Goal: Information Seeking & Learning: Find specific fact

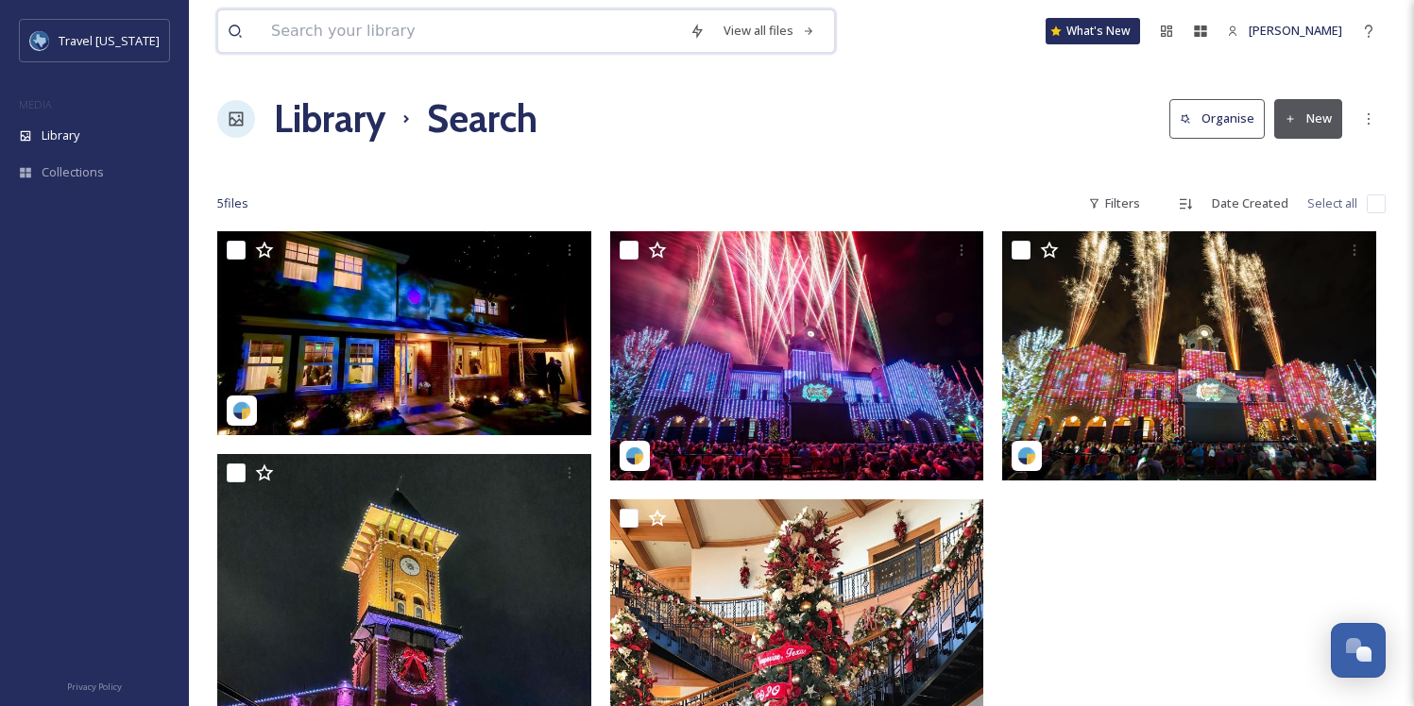
click at [409, 36] on input at bounding box center [471, 31] width 418 height 42
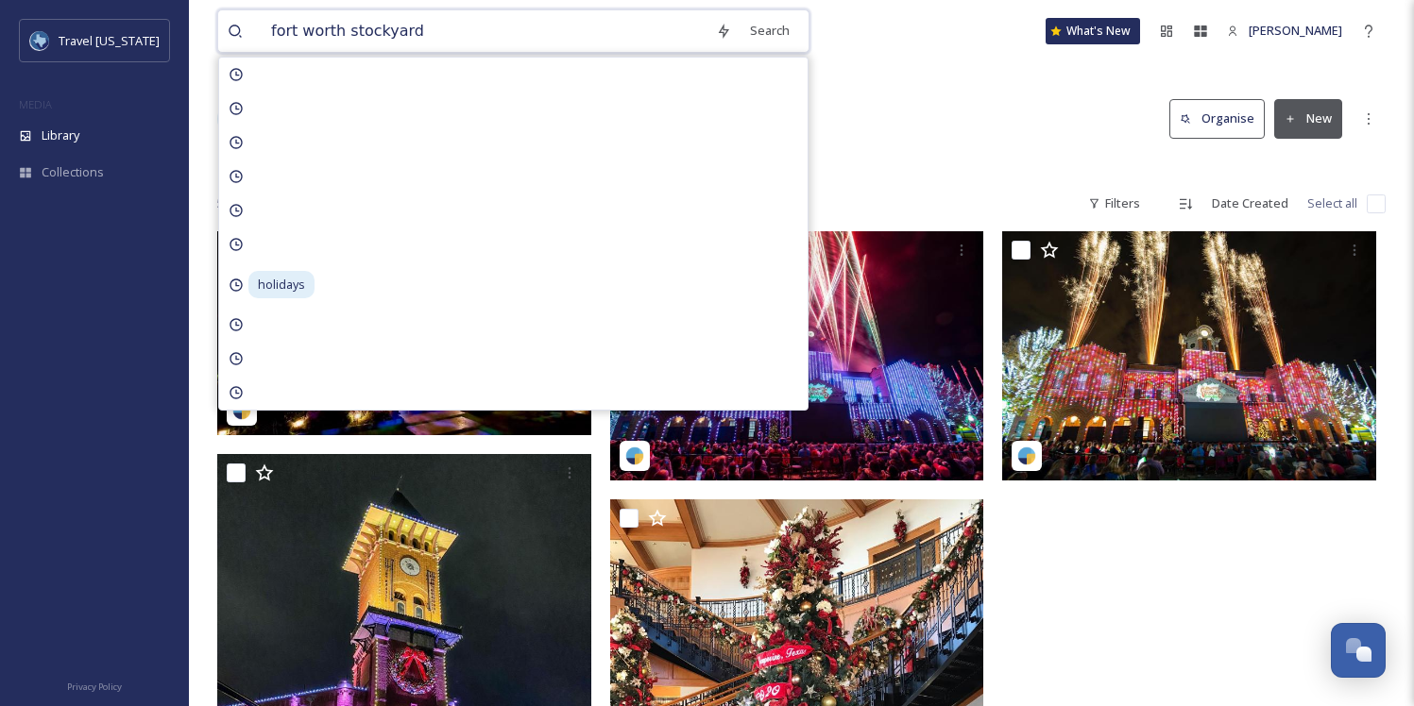
type input "fort worth stockyards"
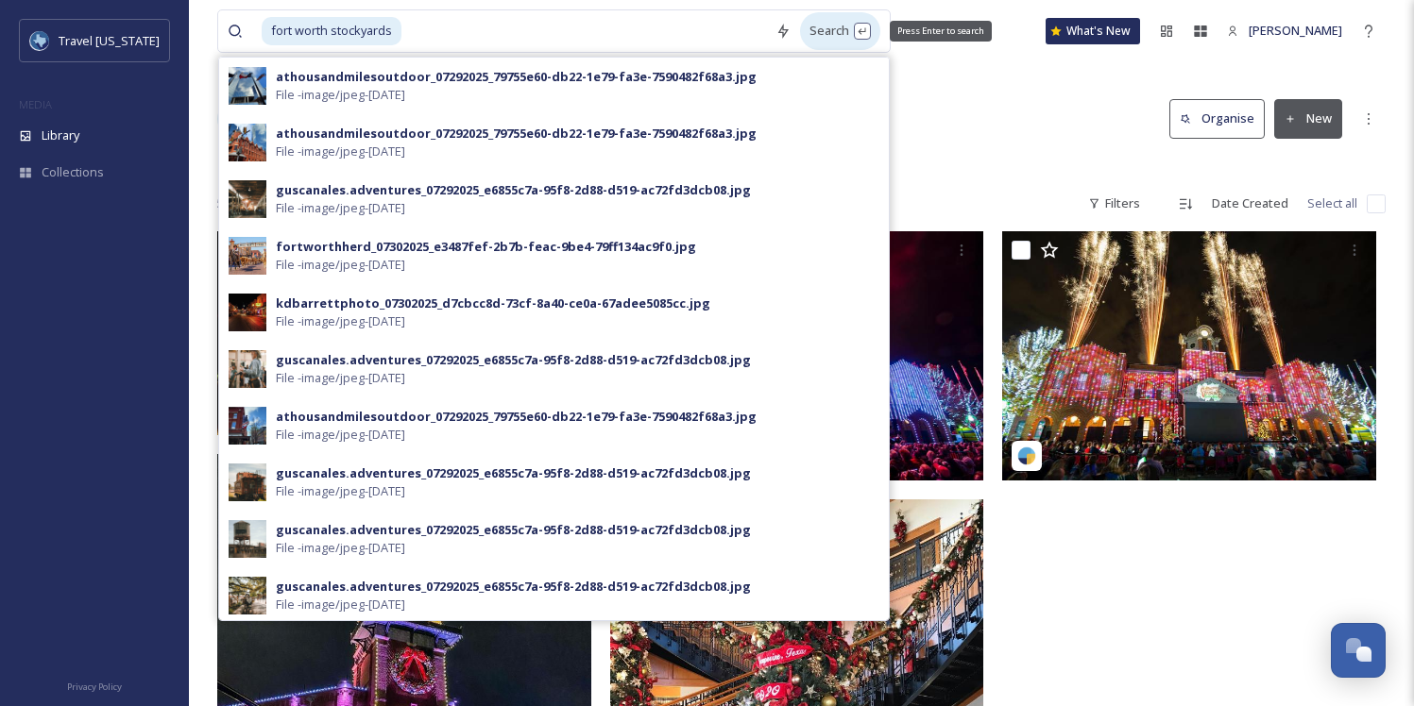
click at [803, 35] on div "Search Press Enter to search" at bounding box center [840, 30] width 80 height 37
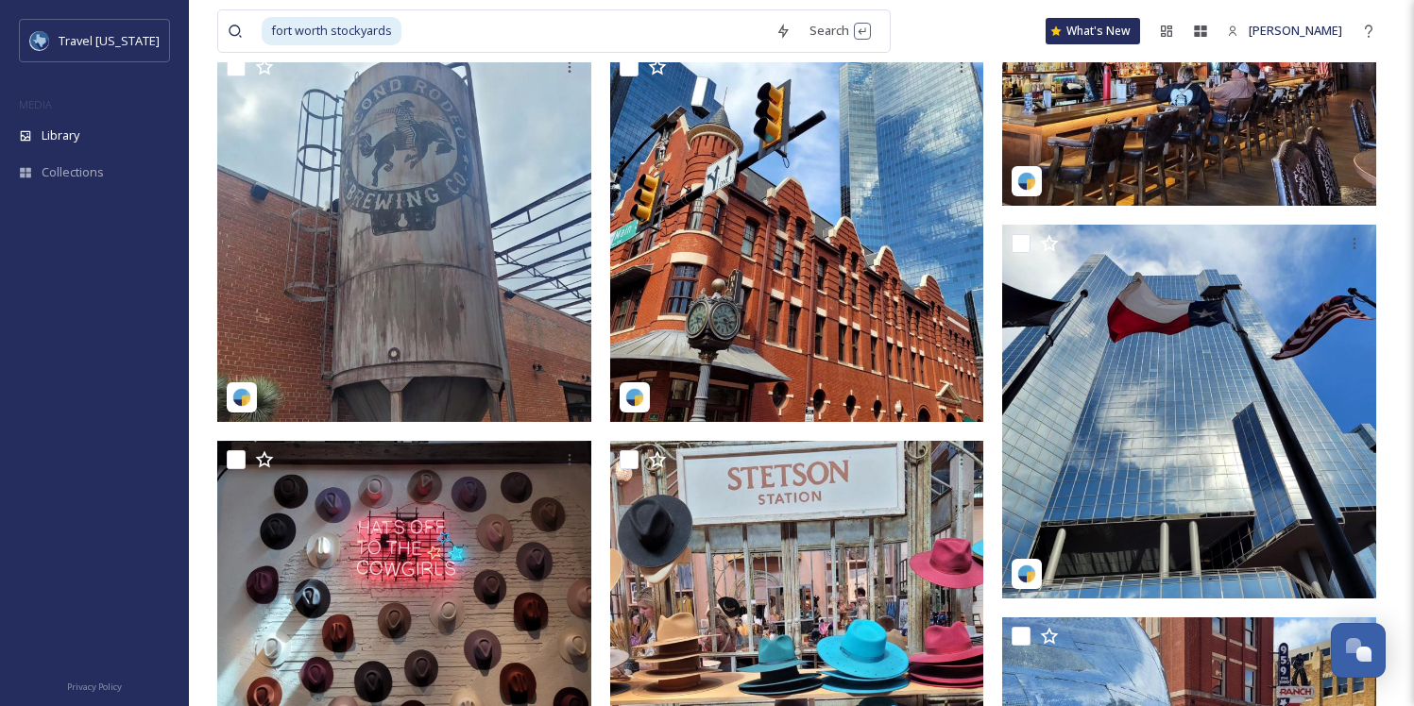
scroll to position [1414, 0]
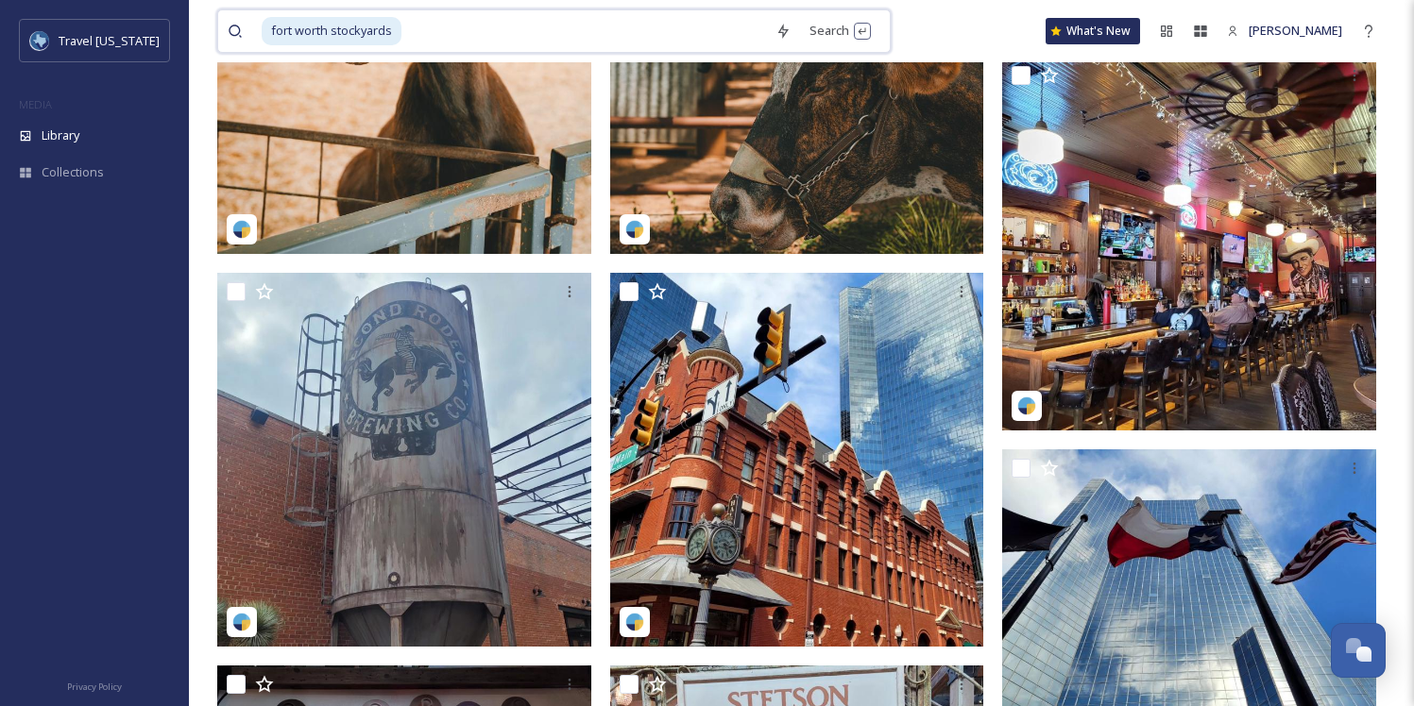
click at [531, 21] on input at bounding box center [584, 31] width 363 height 42
type input "f"
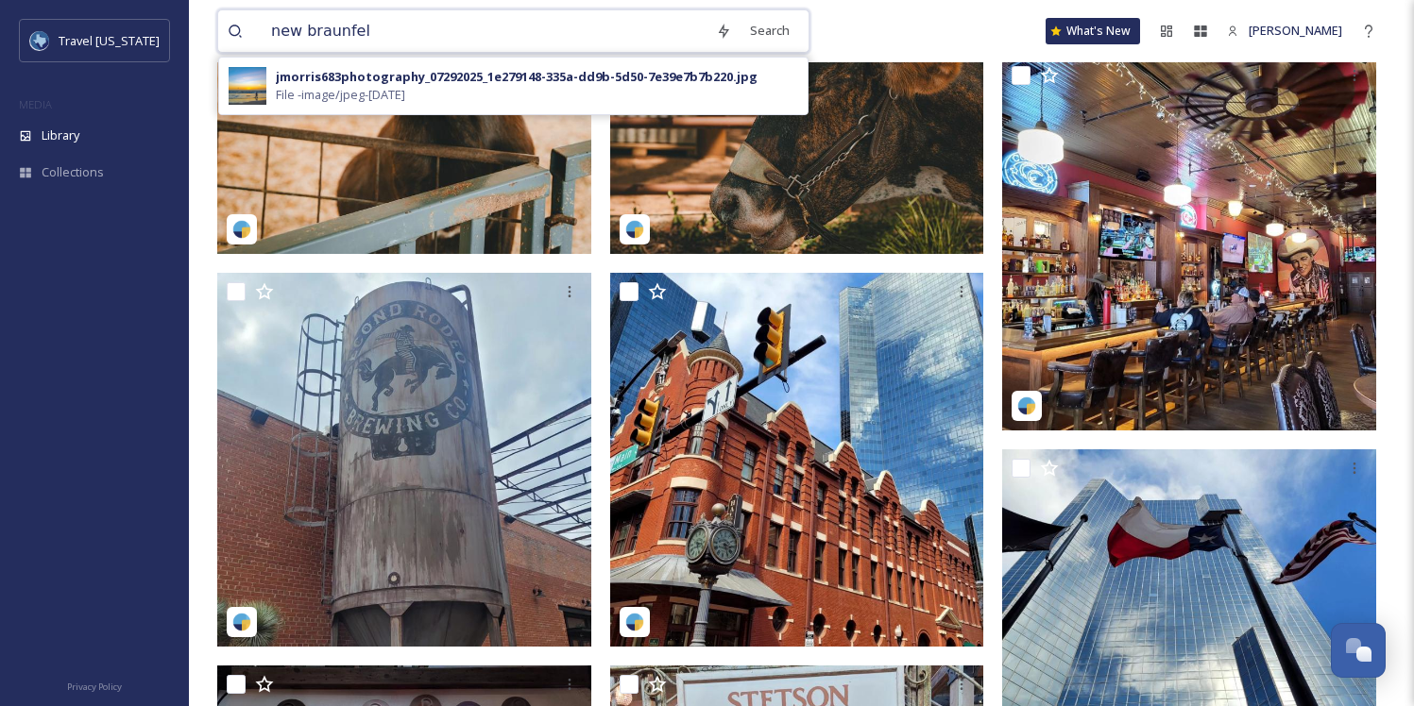
type input "new braunfels"
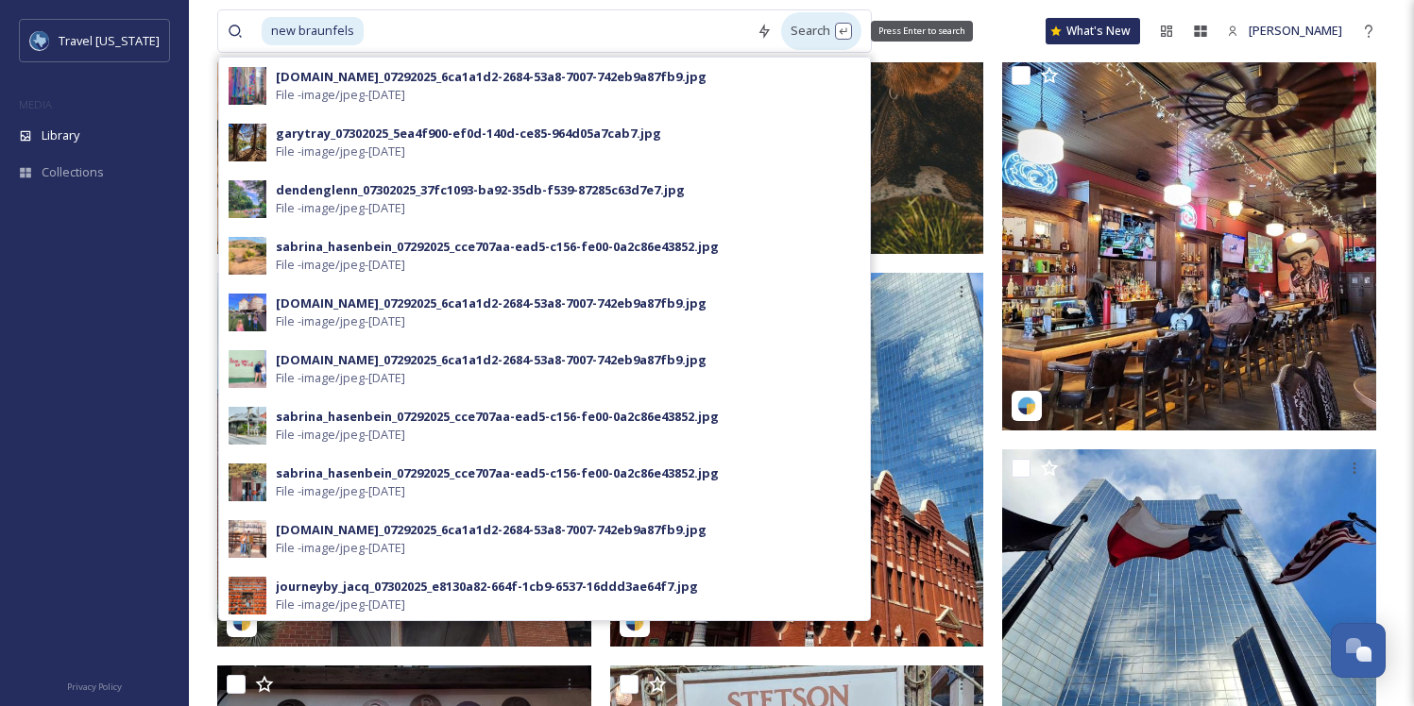
click at [783, 45] on div "Search Press Enter to search" at bounding box center [821, 30] width 80 height 37
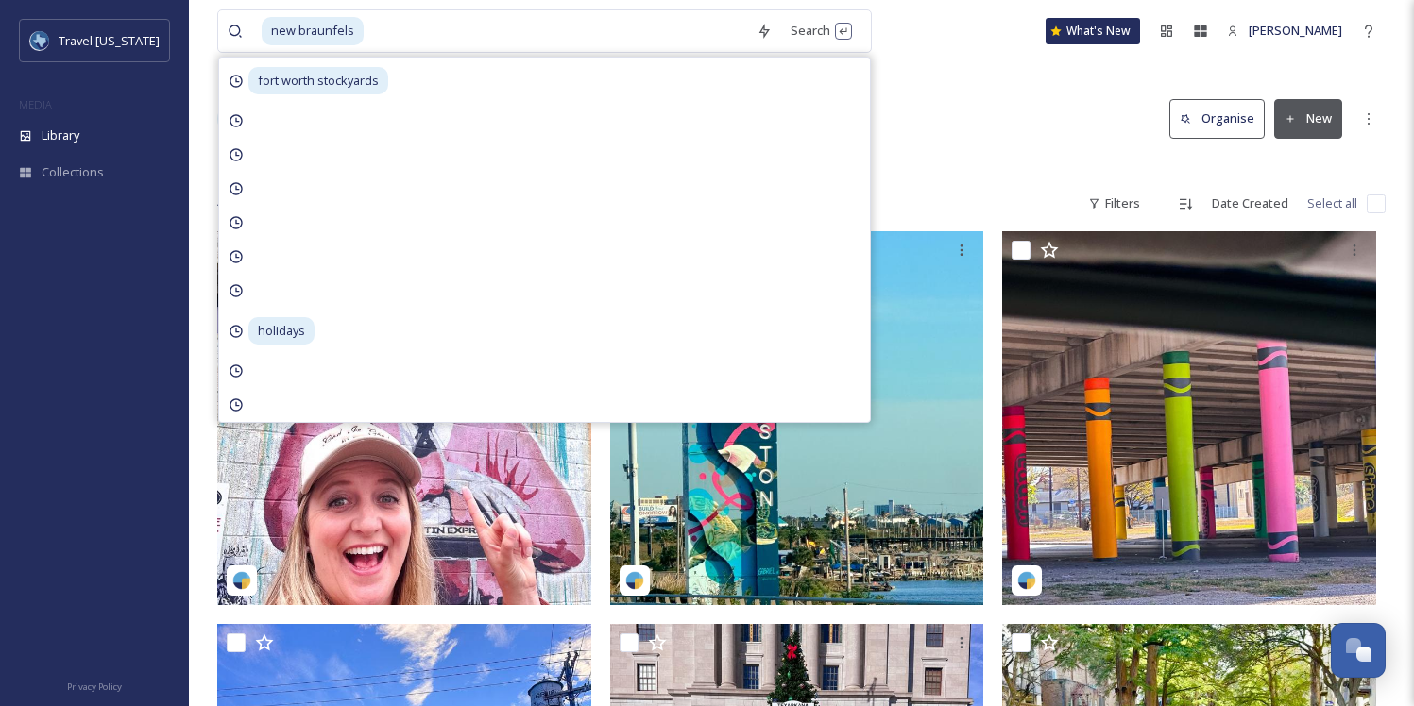
click at [993, 49] on div "new braunfels Search fort worth stockyards holidays What's New [PERSON_NAME]" at bounding box center [801, 31] width 1168 height 62
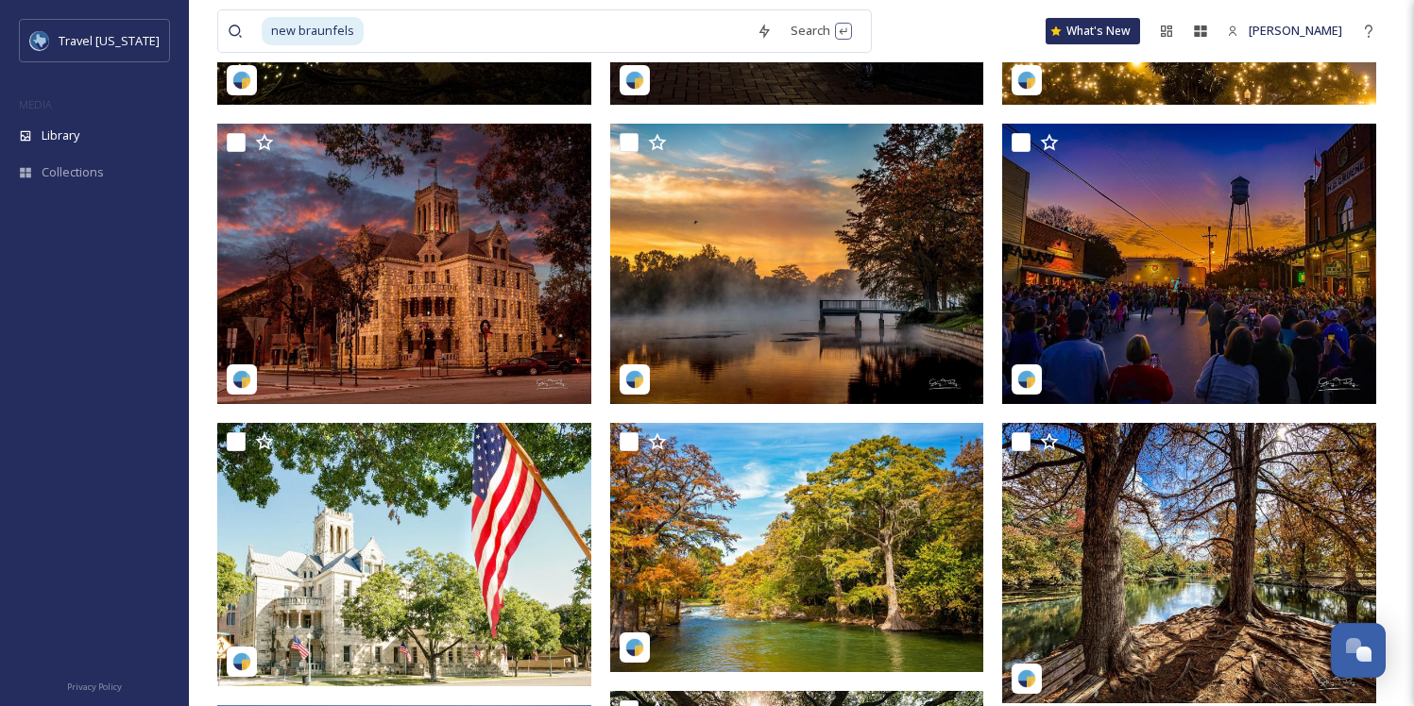
scroll to position [5680, 0]
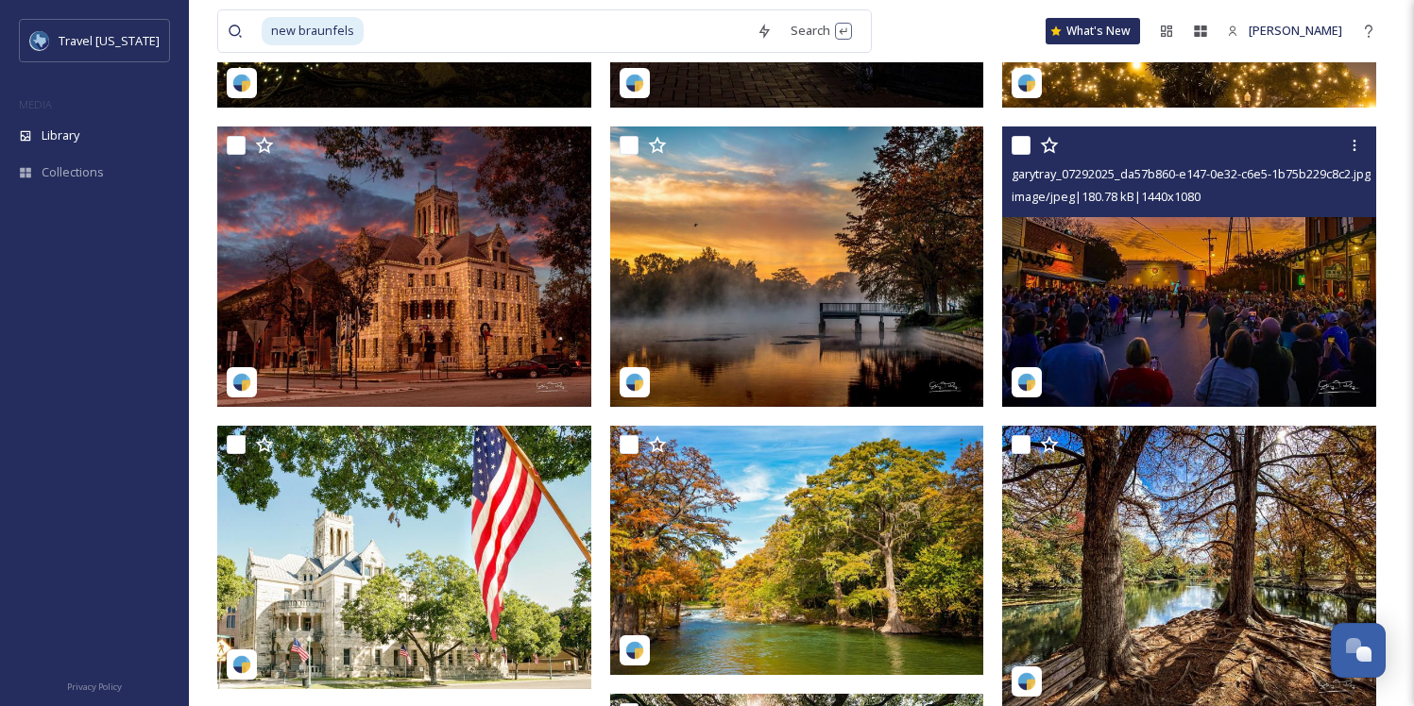
click at [1199, 343] on img at bounding box center [1189, 267] width 374 height 280
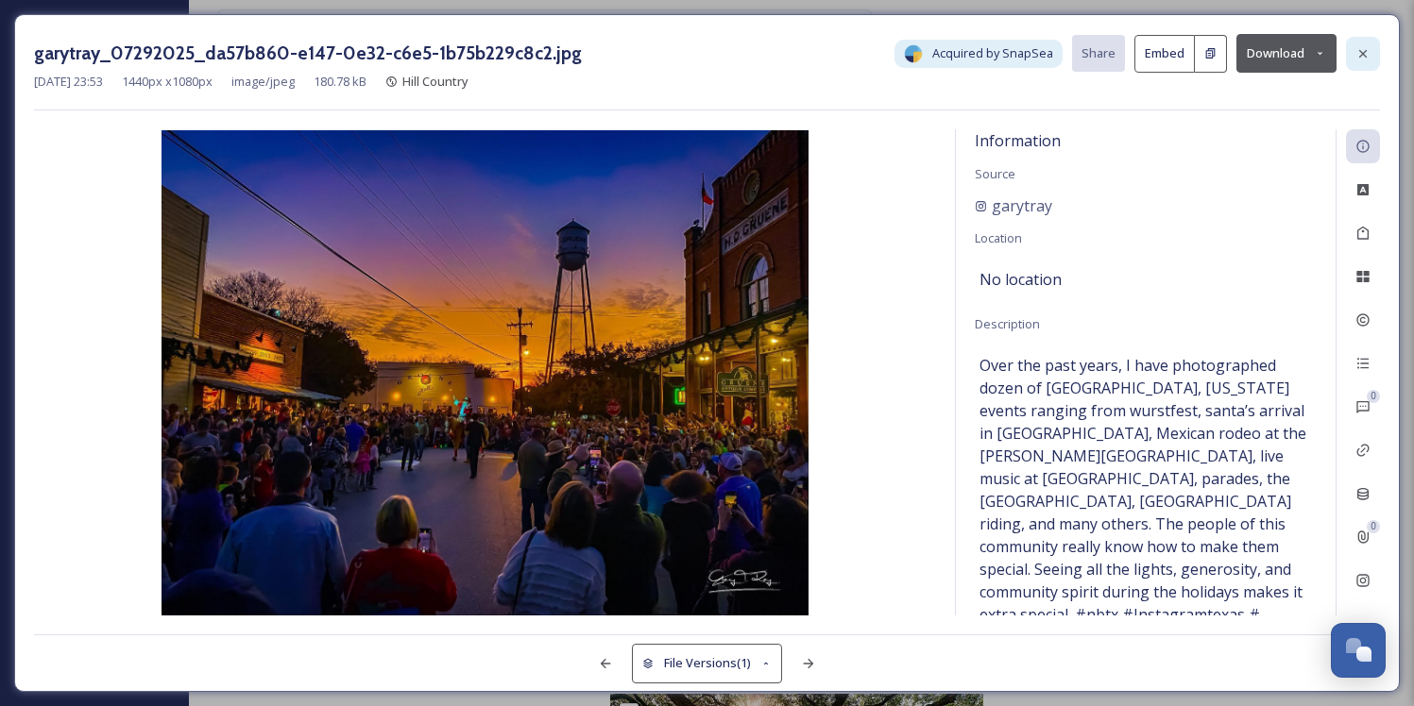
click at [1360, 53] on icon at bounding box center [1362, 53] width 15 height 15
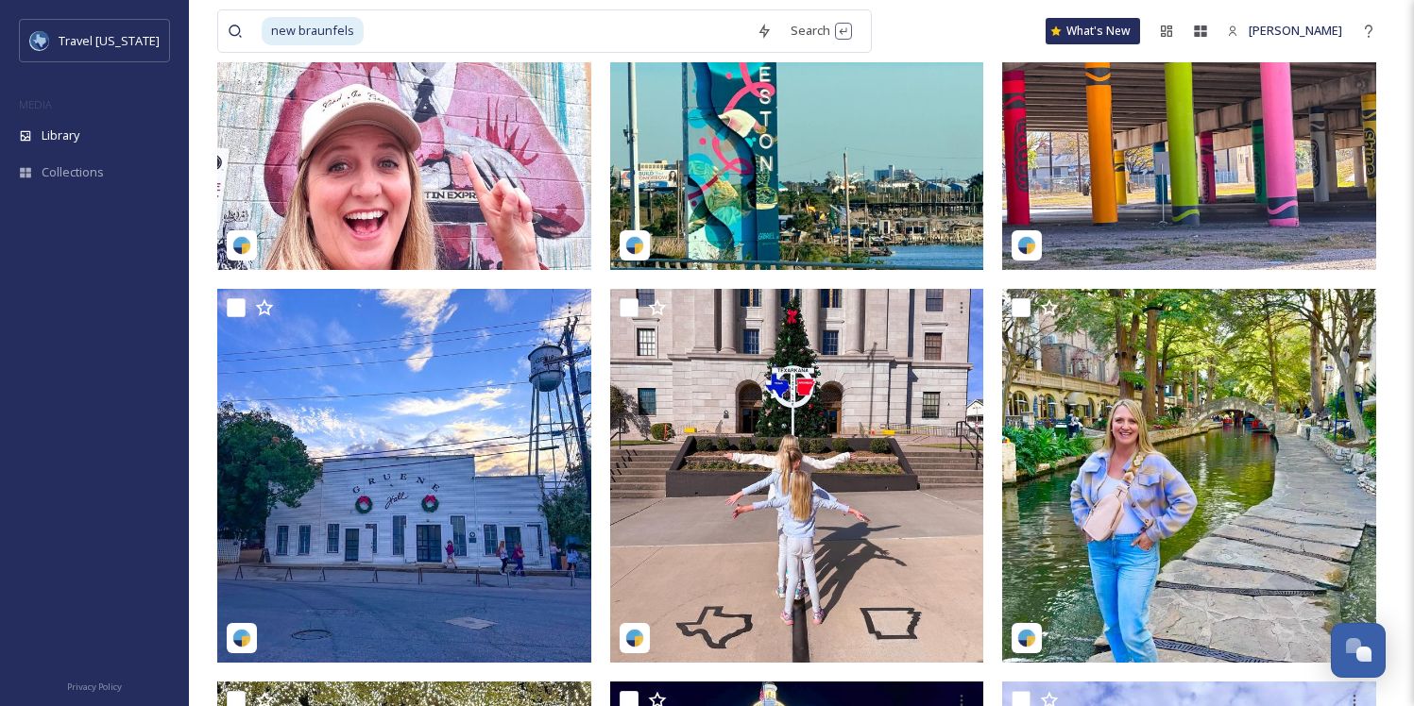
scroll to position [343, 0]
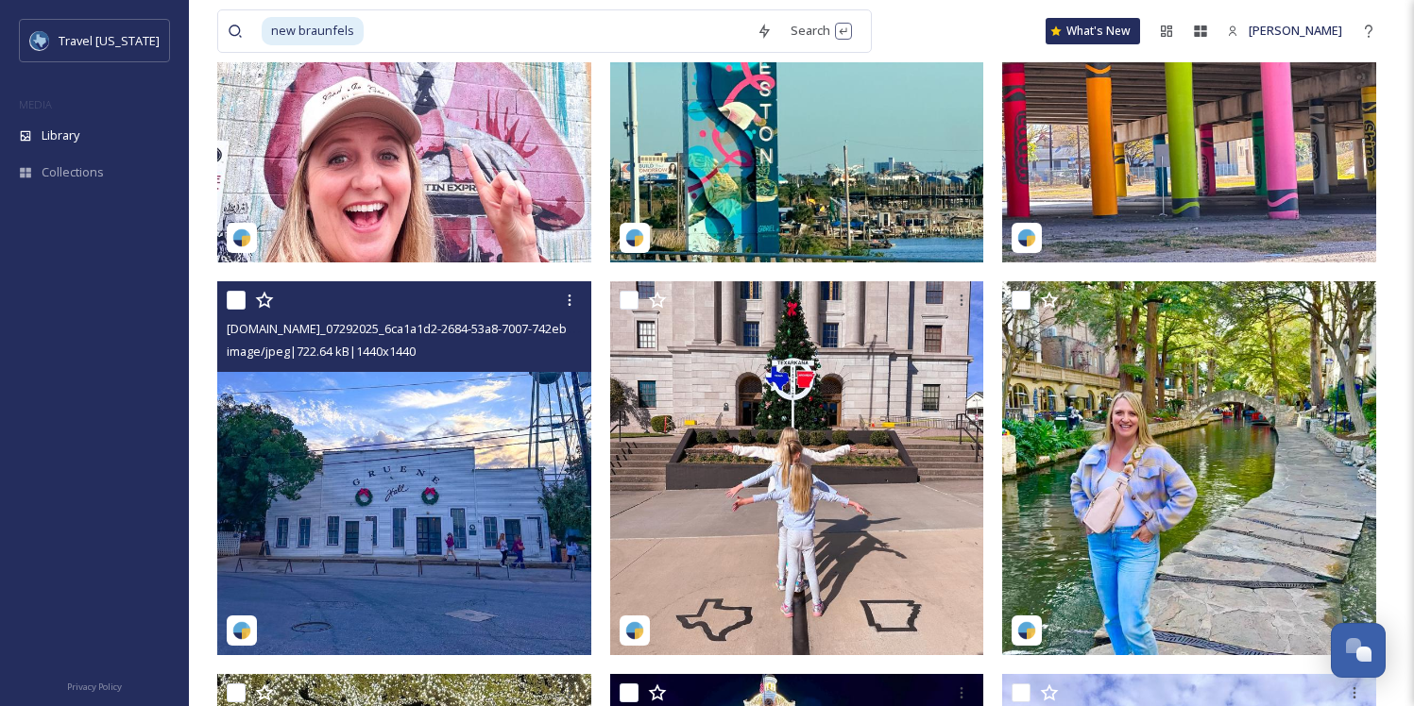
click at [385, 456] on img at bounding box center [404, 468] width 374 height 374
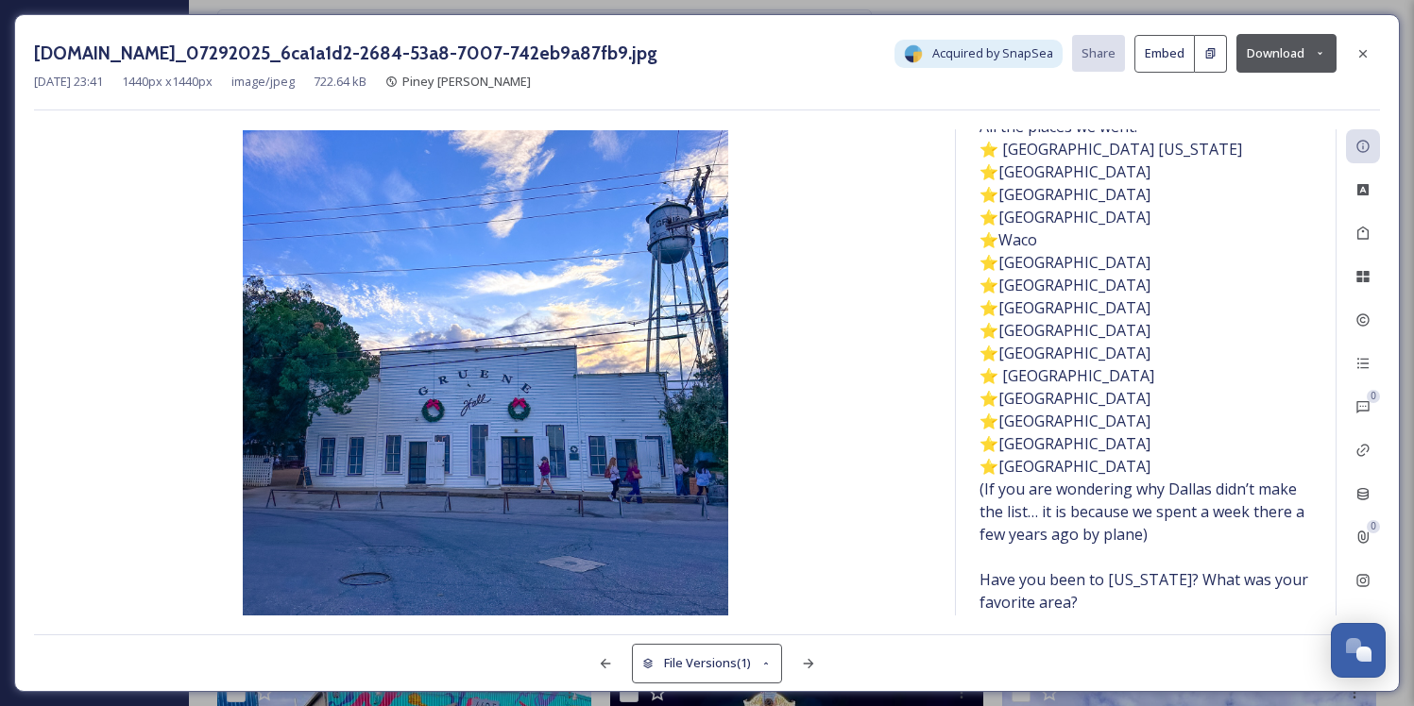
scroll to position [630, 0]
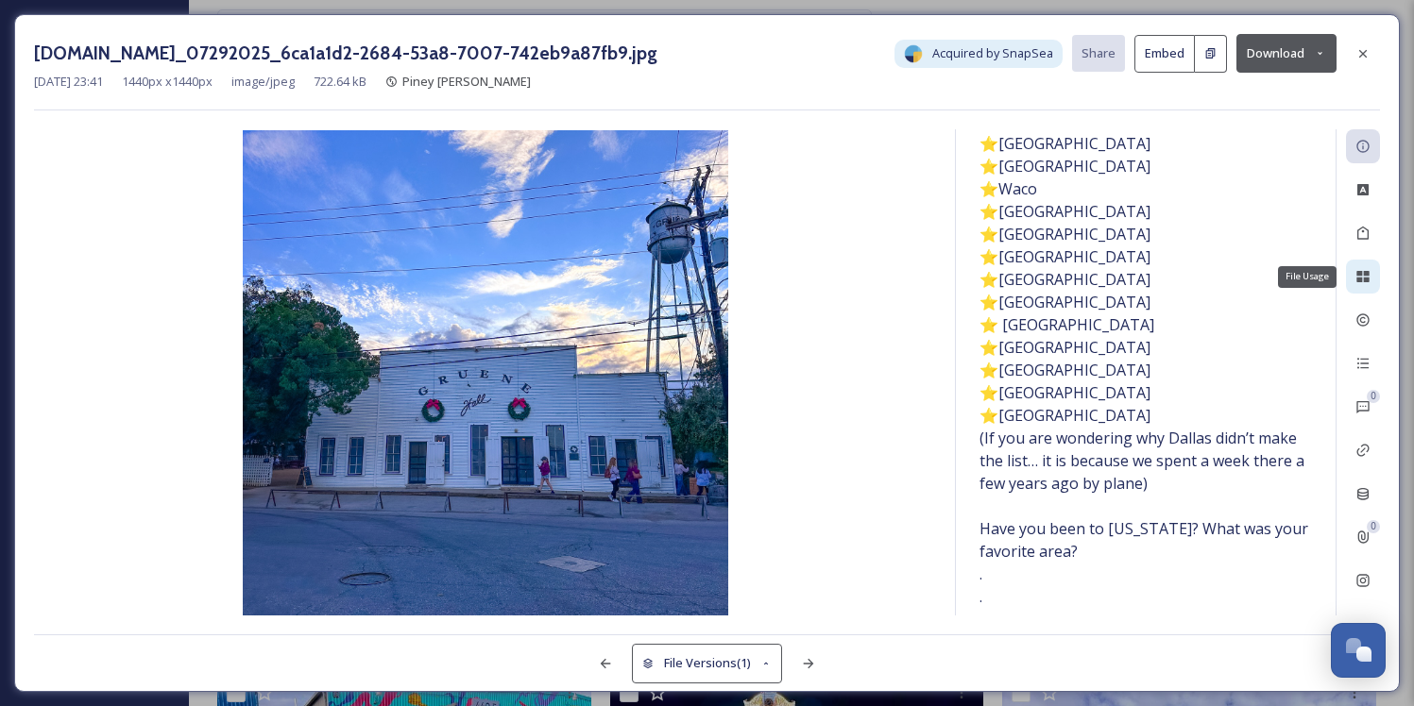
click at [1361, 277] on icon at bounding box center [1362, 276] width 12 height 11
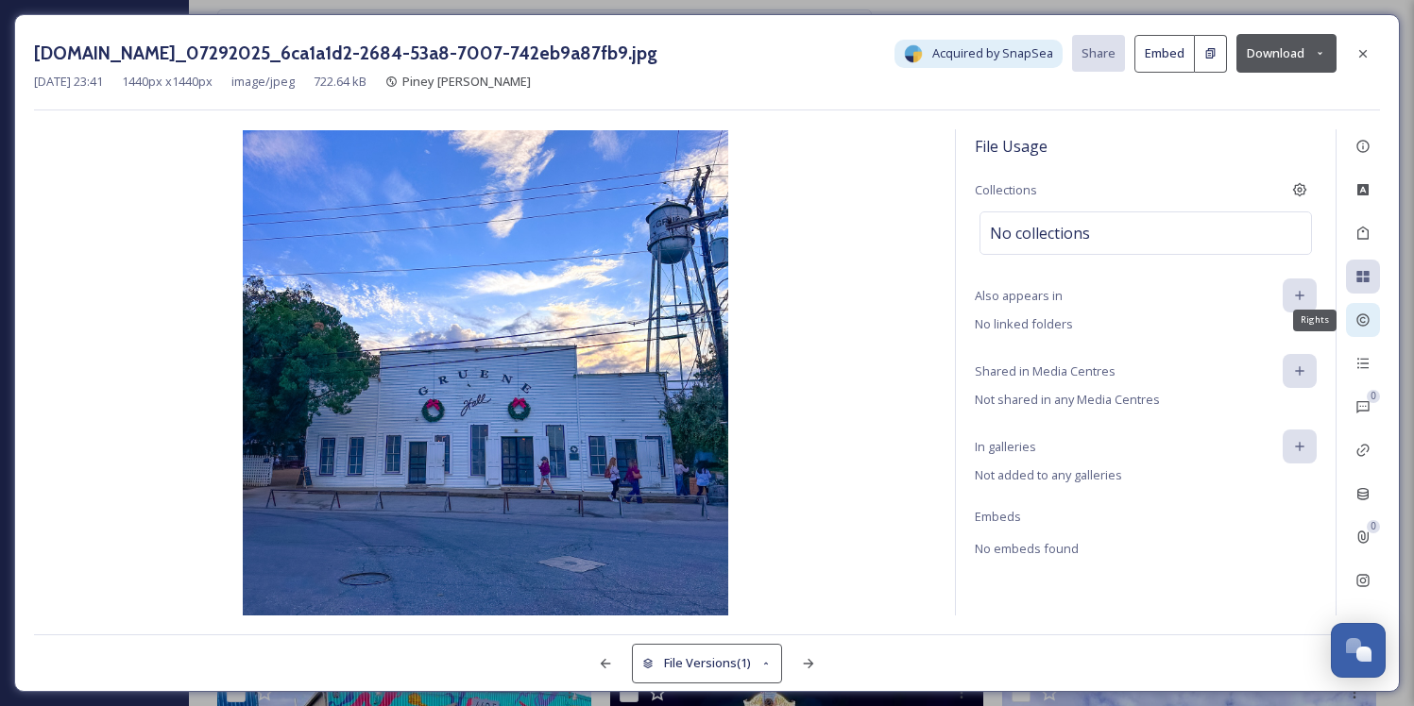
click at [1362, 313] on icon at bounding box center [1362, 320] width 15 height 15
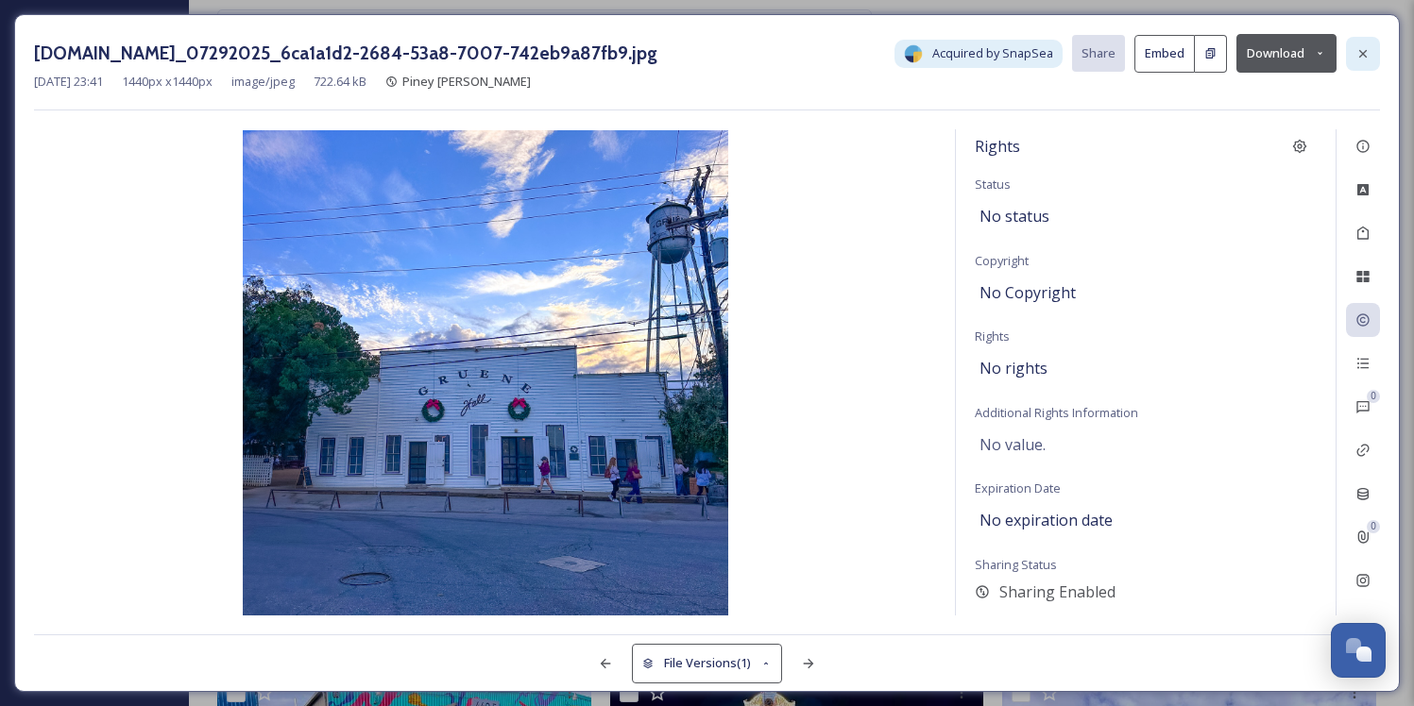
click at [1367, 57] on icon at bounding box center [1362, 53] width 15 height 15
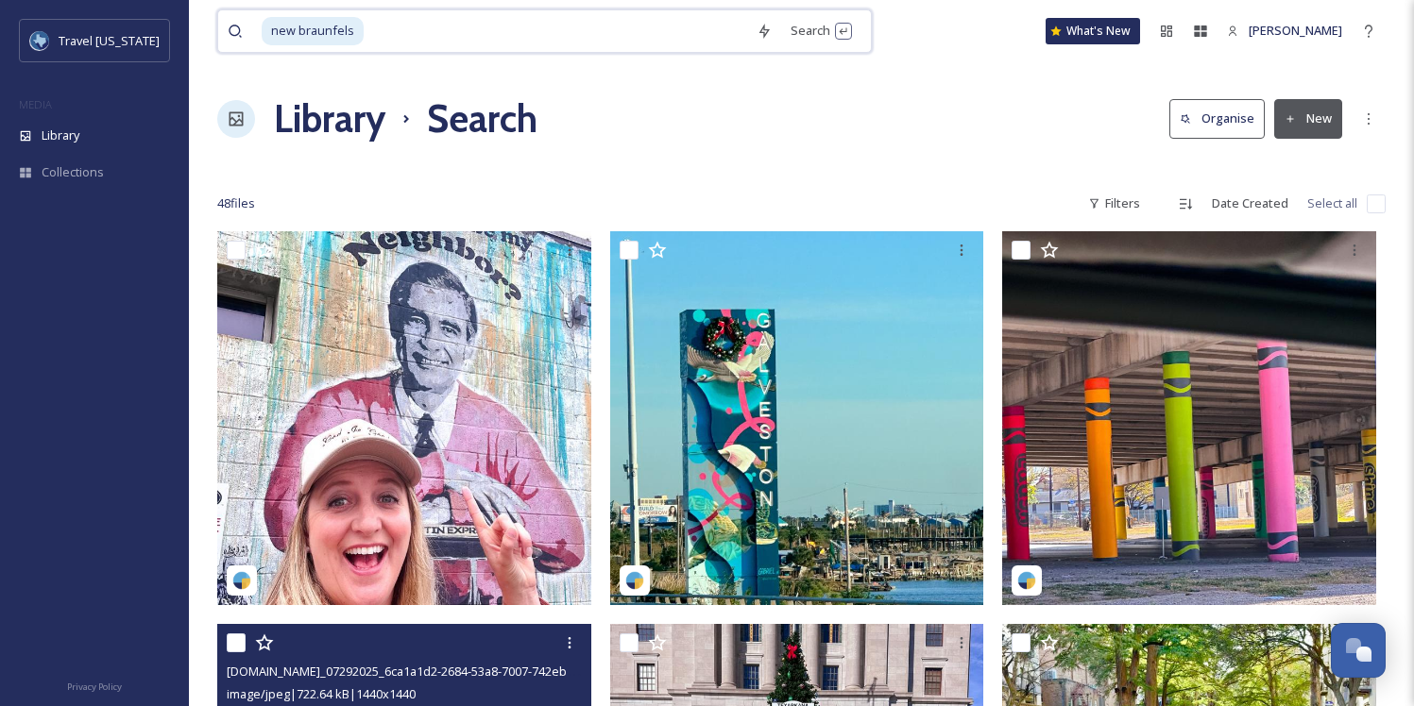
click at [335, 33] on span "new braunfels" at bounding box center [313, 30] width 102 height 27
drag, startPoint x: 374, startPoint y: 31, endPoint x: 308, endPoint y: 31, distance: 66.1
click at [309, 31] on div "new braunfels" at bounding box center [504, 31] width 485 height 42
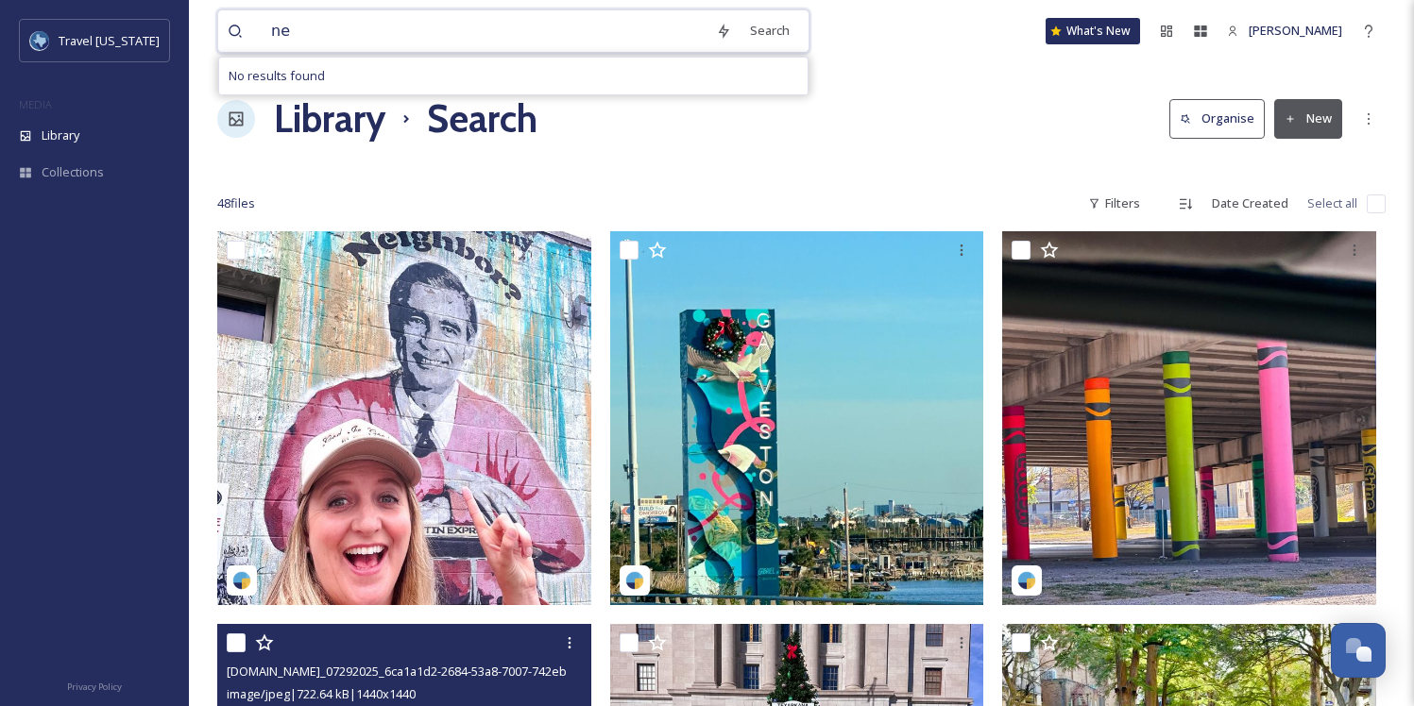
type input "n"
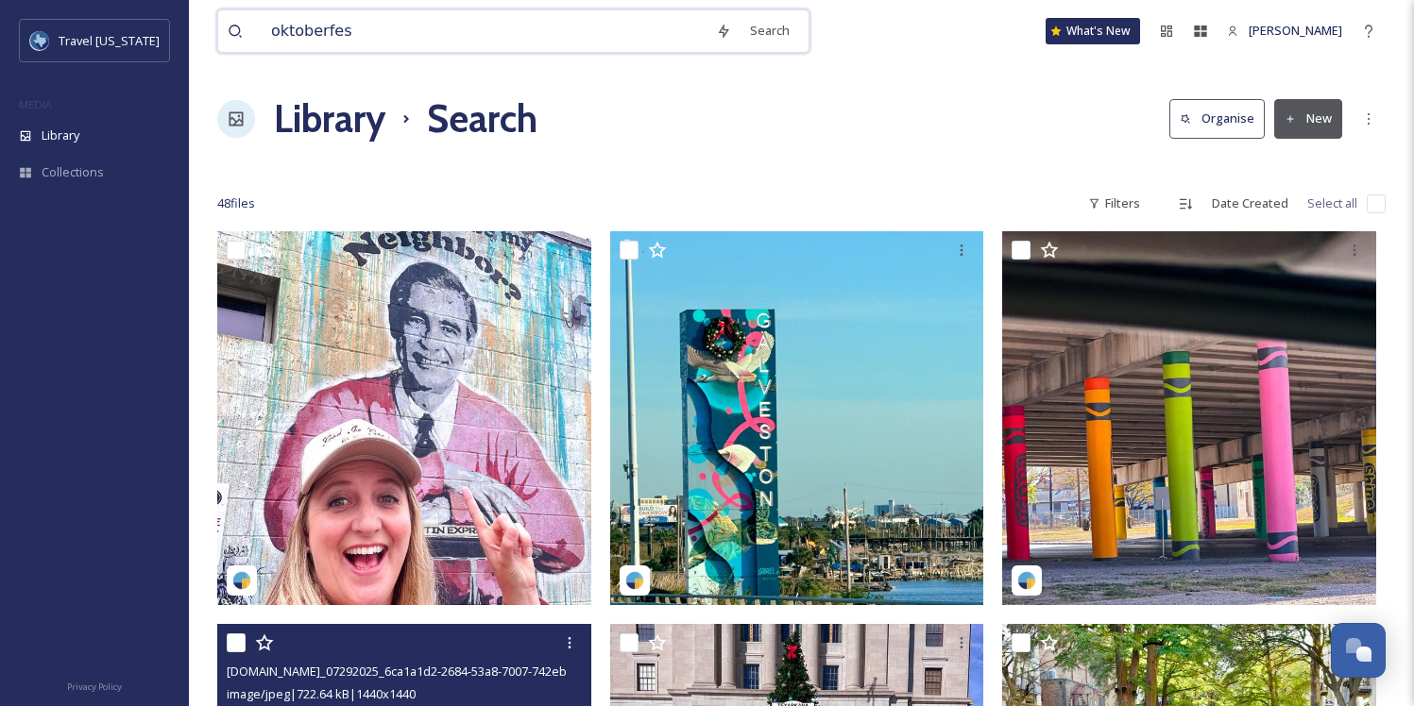
type input "oktoberfest"
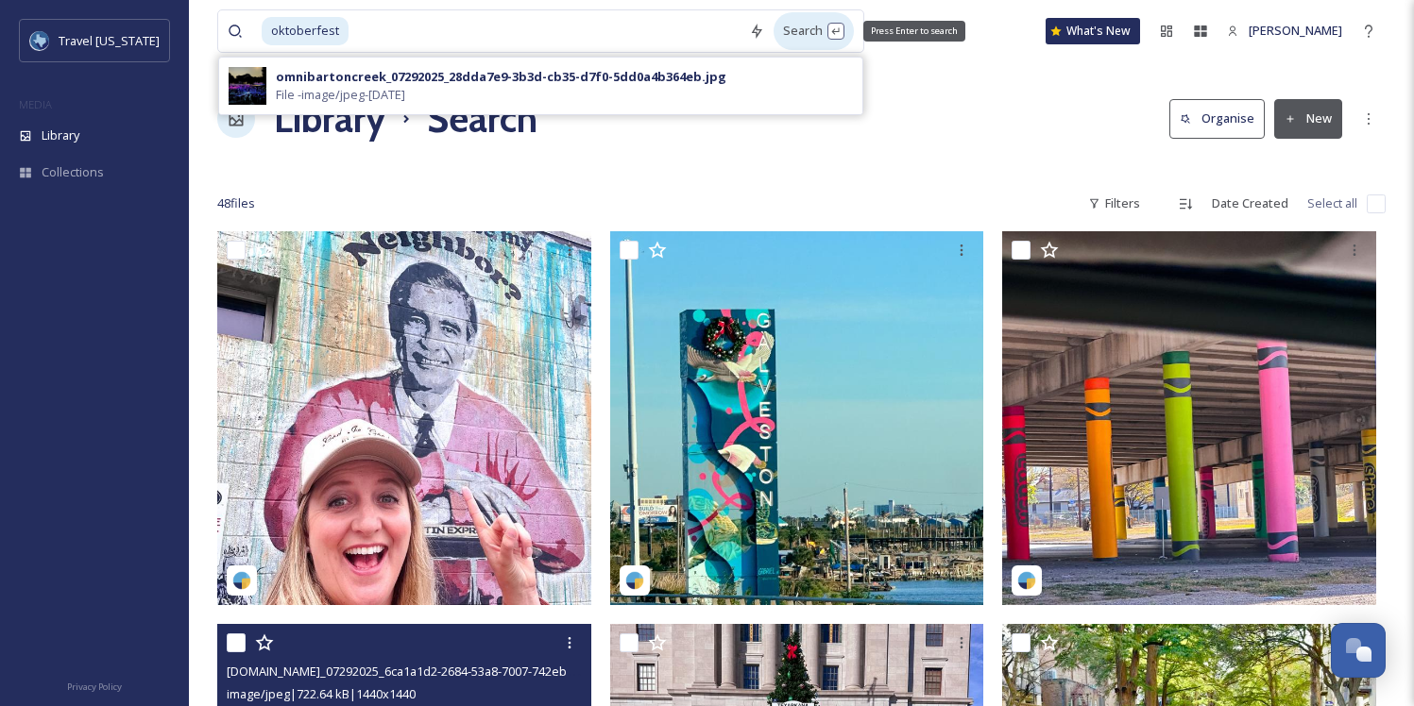
click at [802, 28] on div "Search Press Enter to search" at bounding box center [813, 30] width 80 height 37
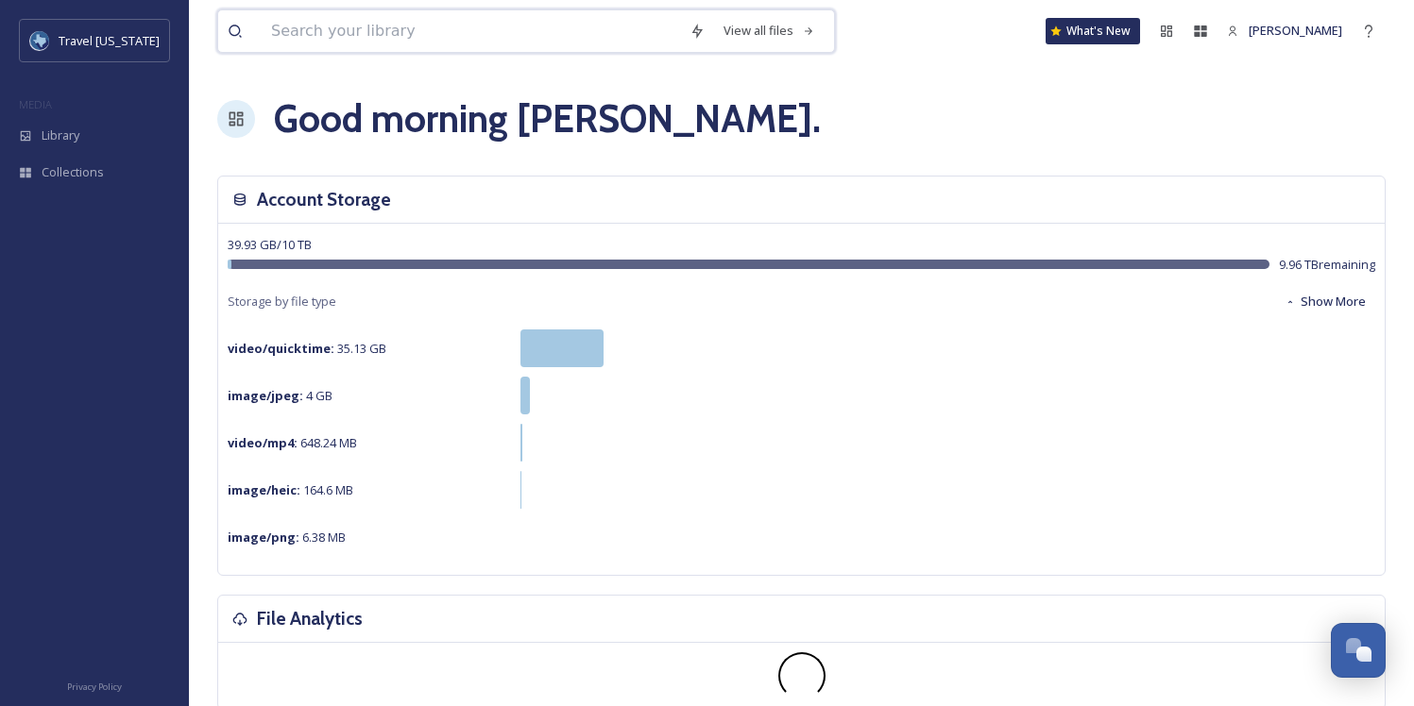
click at [348, 25] on input at bounding box center [471, 31] width 418 height 42
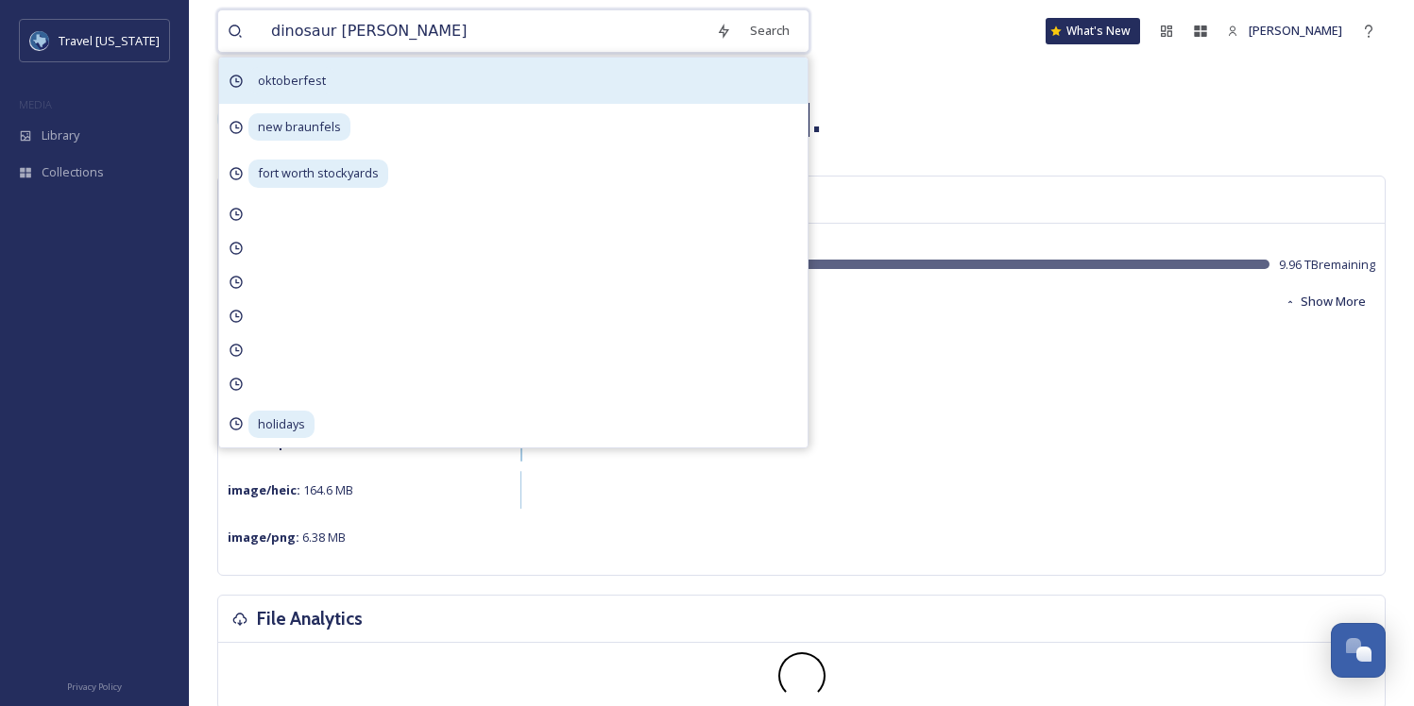
type input "dinosaur valley"
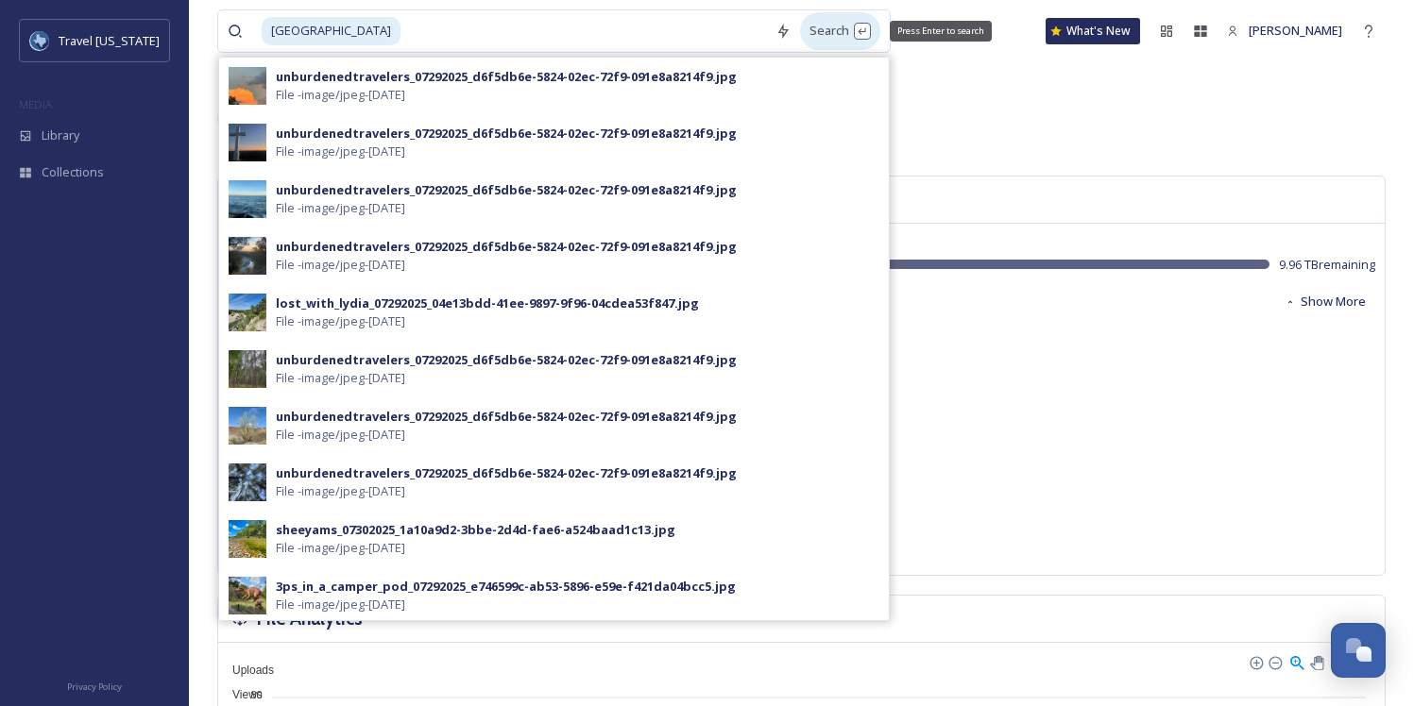
click at [800, 37] on div "Search Press Enter to search" at bounding box center [840, 30] width 80 height 37
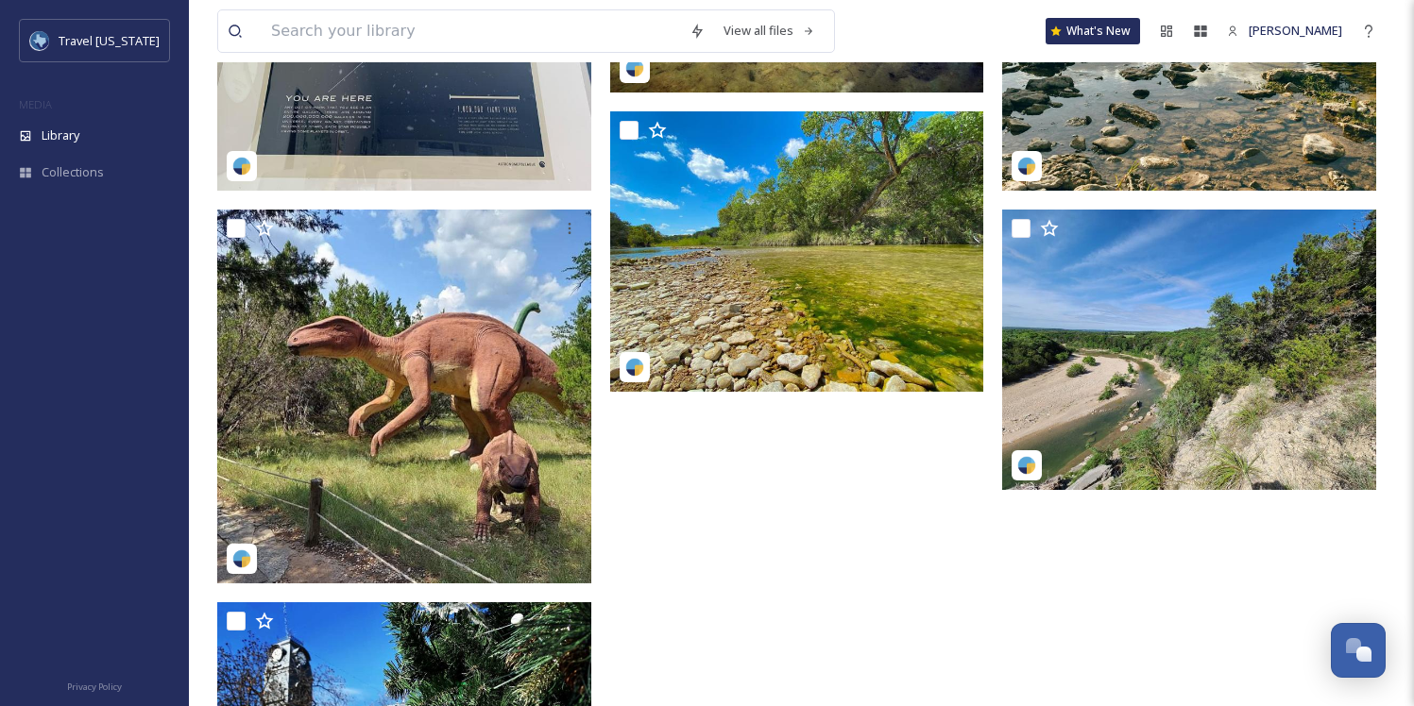
scroll to position [1595, 0]
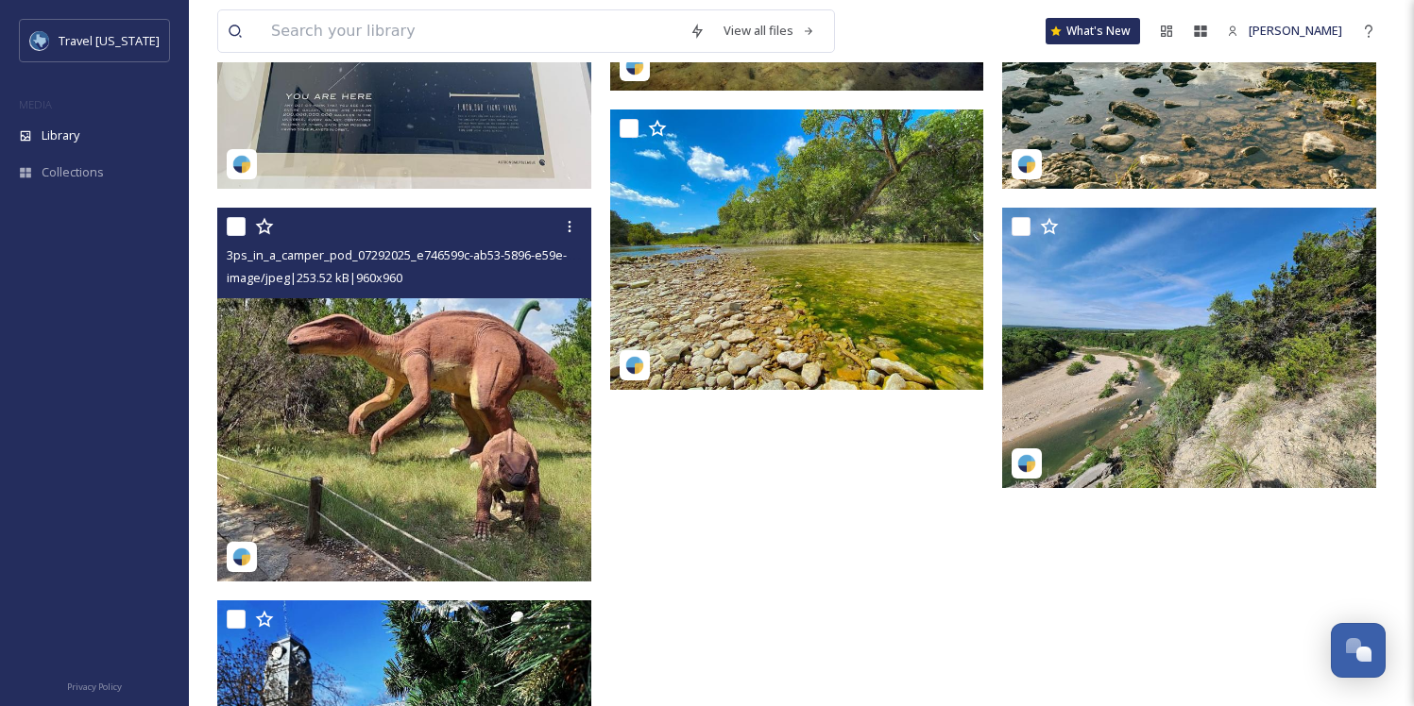
click at [421, 353] on img at bounding box center [404, 395] width 374 height 374
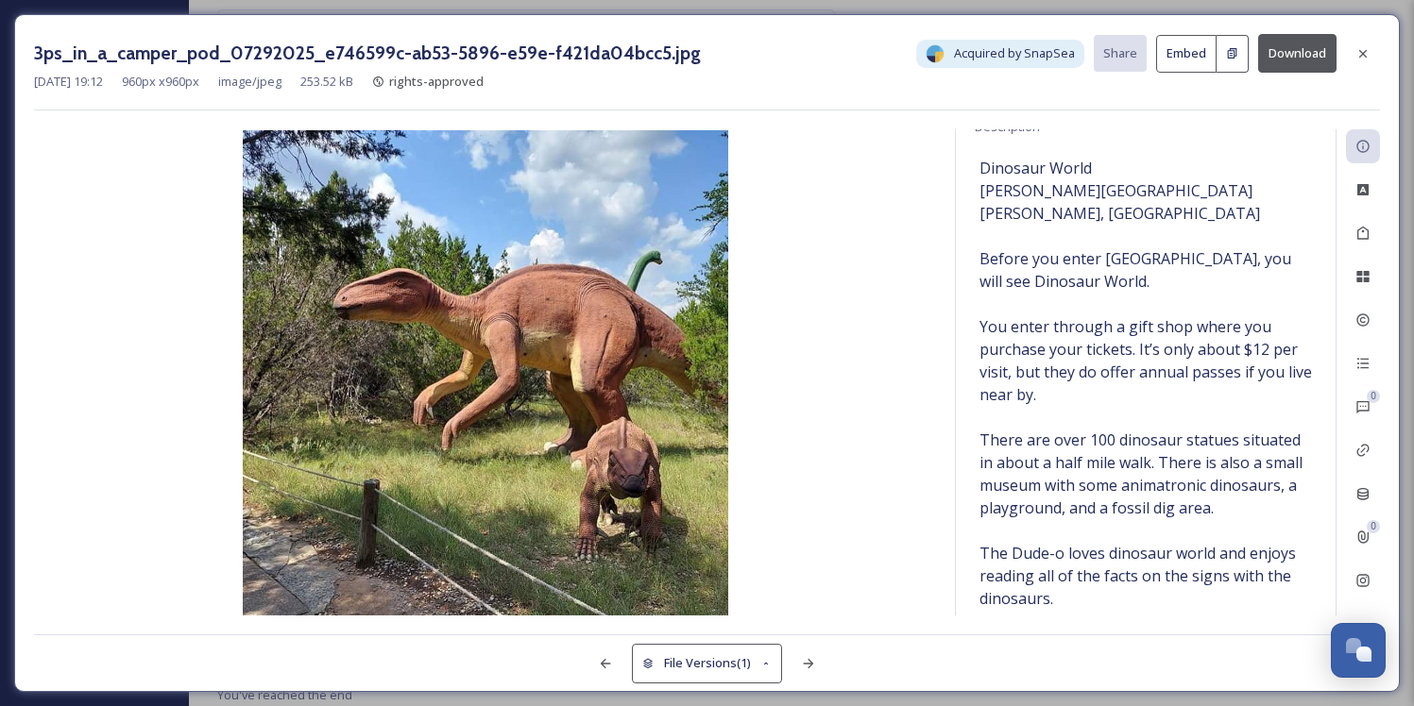
scroll to position [245, 0]
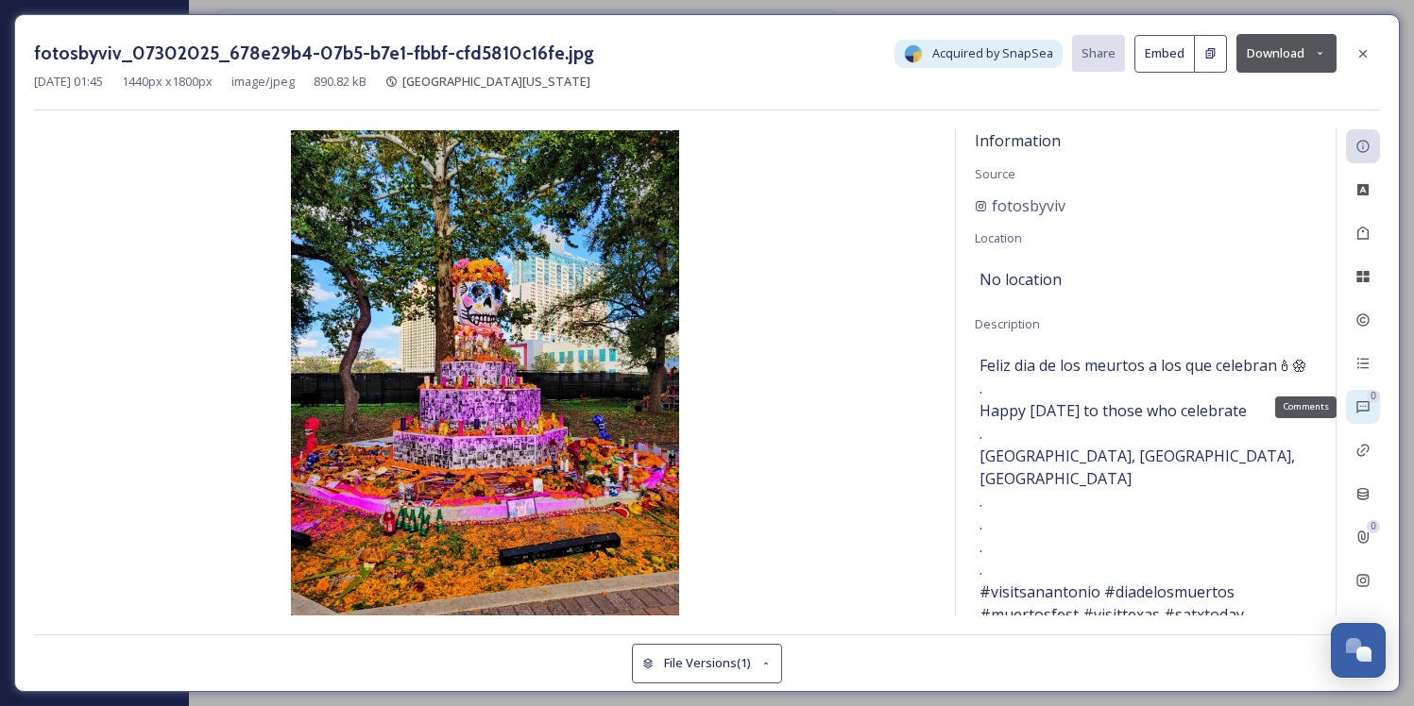
click at [1363, 404] on icon at bounding box center [1362, 406] width 15 height 15
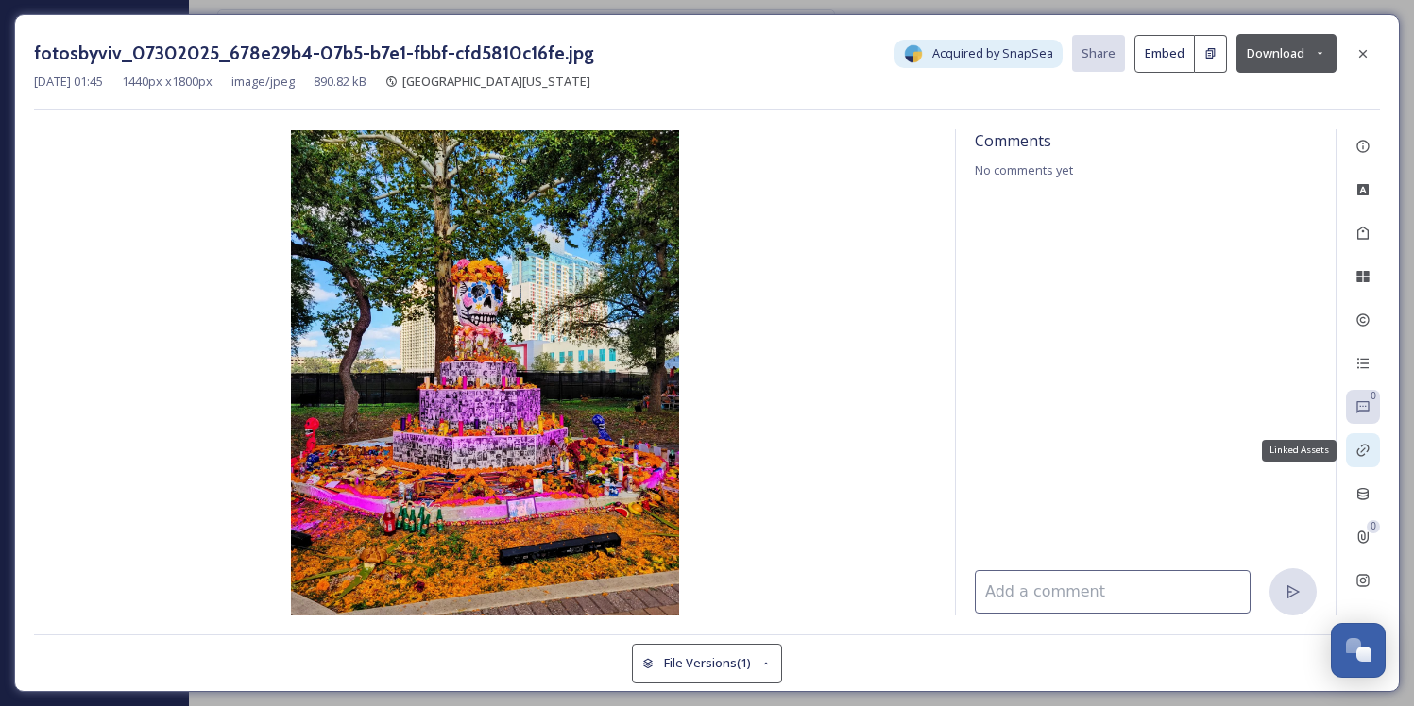
click at [1365, 455] on icon at bounding box center [1362, 450] width 15 height 15
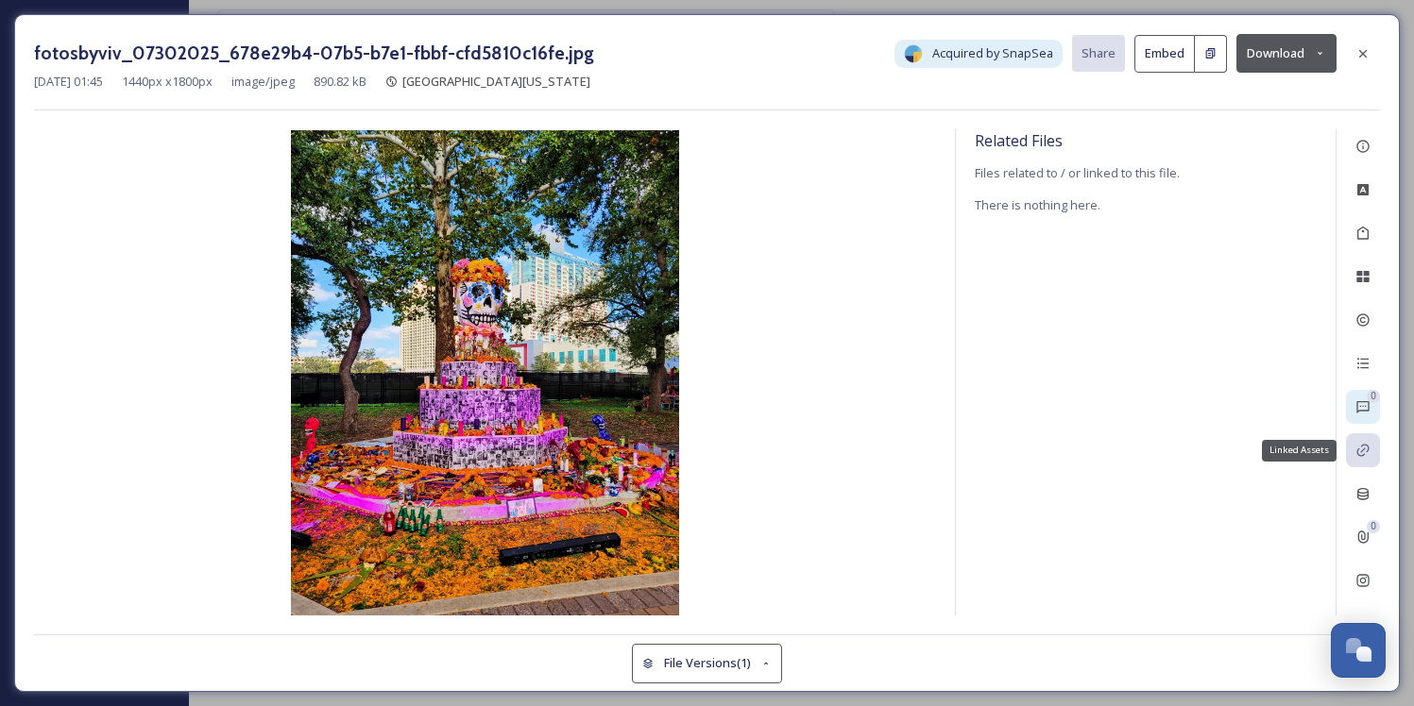
click at [1365, 420] on div "0" at bounding box center [1363, 407] width 34 height 34
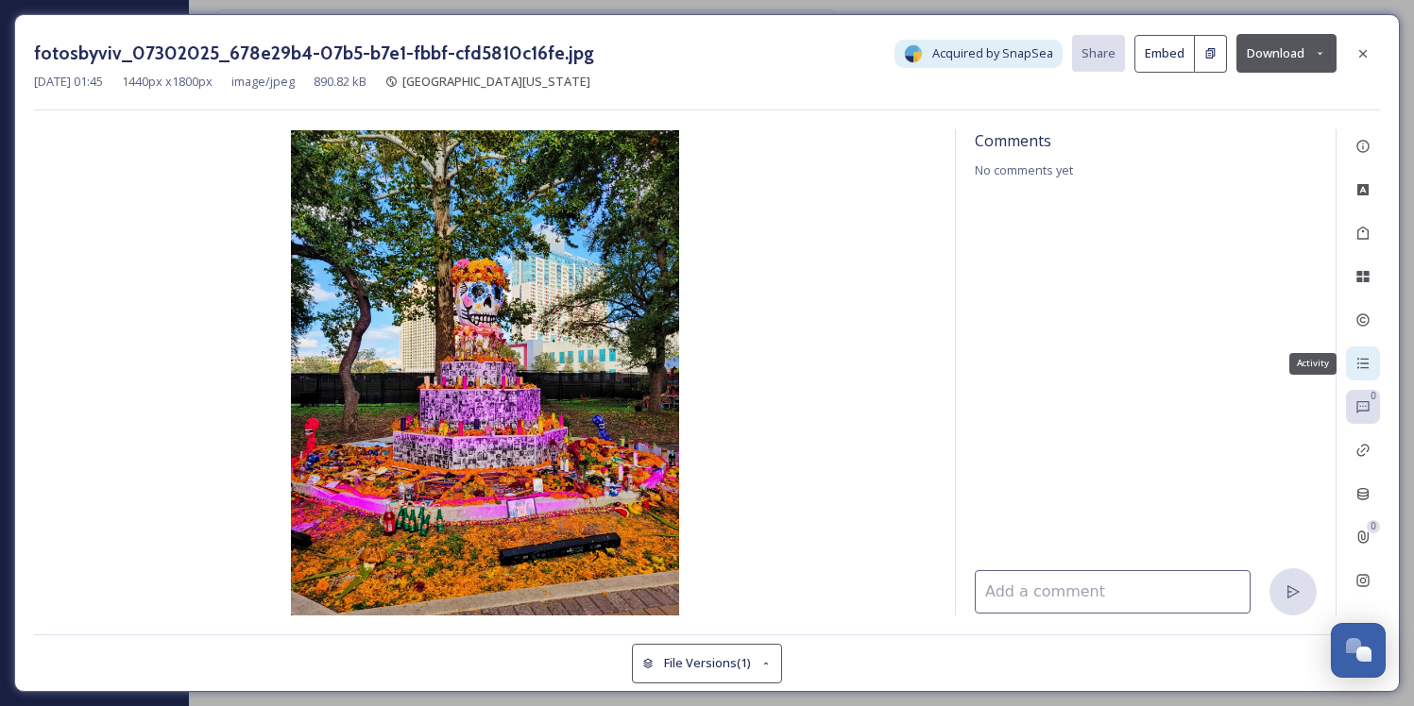
click at [1361, 373] on div "Activity" at bounding box center [1363, 364] width 34 height 34
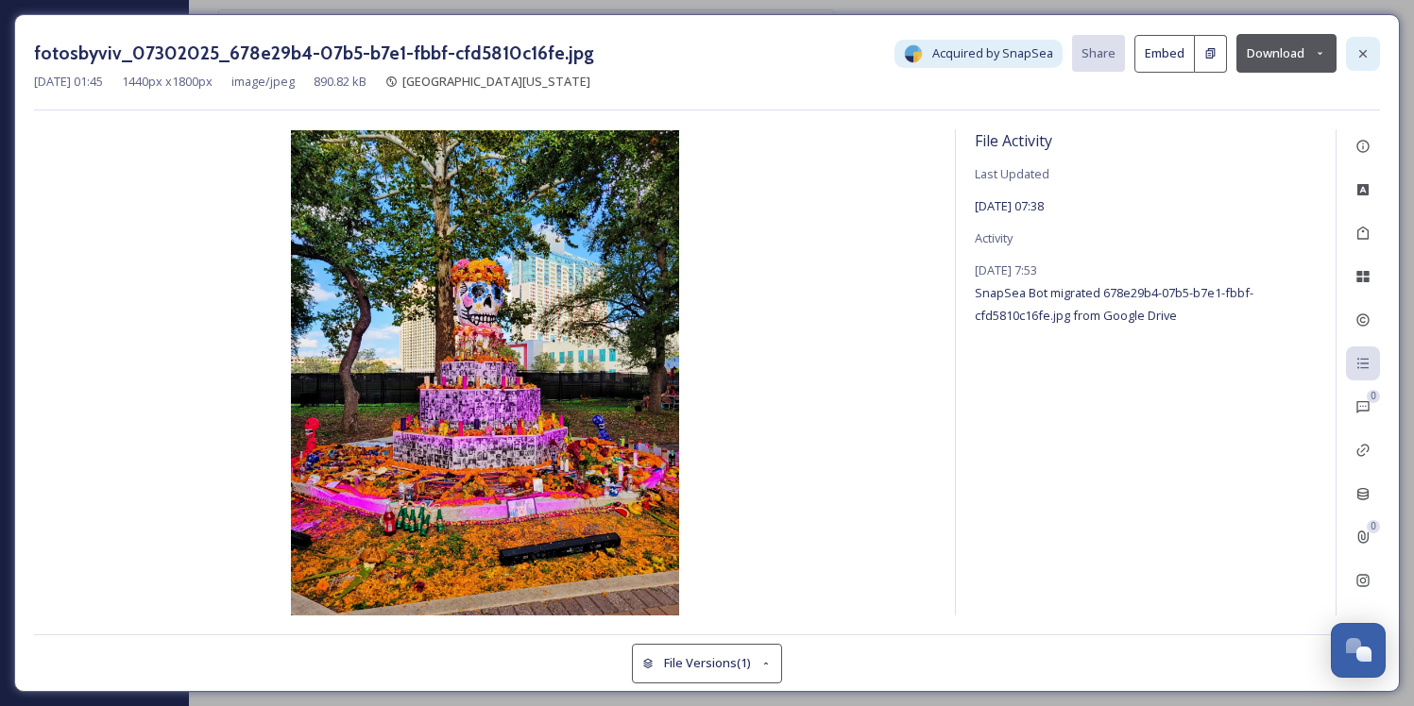
click at [1365, 57] on icon at bounding box center [1362, 53] width 15 height 15
